Goal: Register for event/course

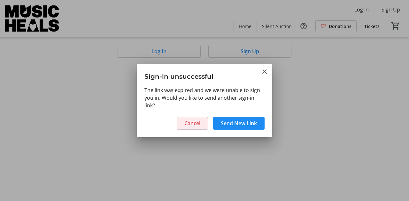
click at [193, 123] on span "Cancel" at bounding box center [192, 124] width 16 height 8
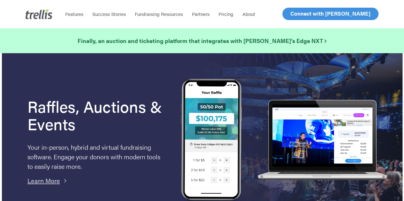
click at [290, 15] on span "Log In" at bounding box center [297, 14] width 15 height 8
